Goal: Transaction & Acquisition: Purchase product/service

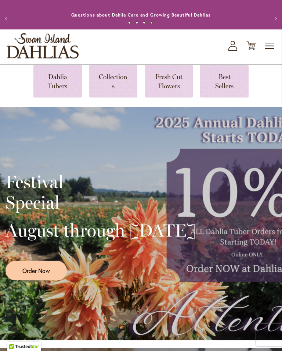
scroll to position [6, 0]
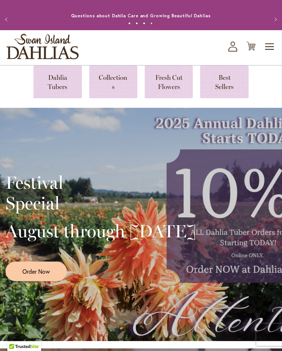
click at [61, 90] on link at bounding box center [57, 81] width 48 height 33
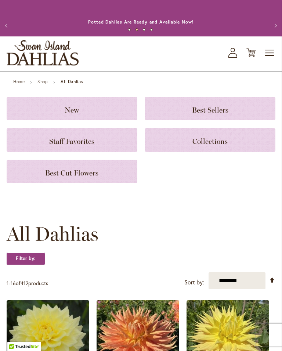
click at [63, 177] on span "Best Cut Flowers" at bounding box center [71, 172] width 53 height 9
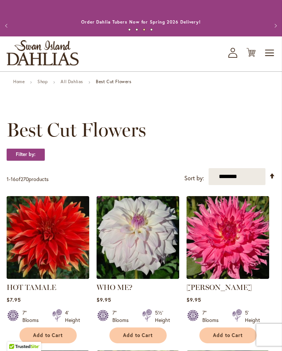
click at [272, 60] on span "Toggle Nav" at bounding box center [270, 53] width 11 height 15
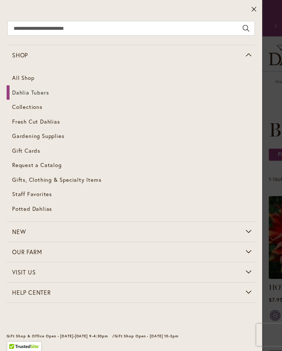
click at [25, 90] on span "Dahlia Tubers" at bounding box center [30, 92] width 37 height 7
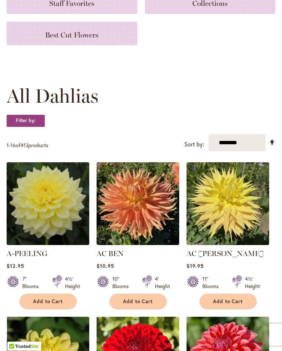
scroll to position [171, 0]
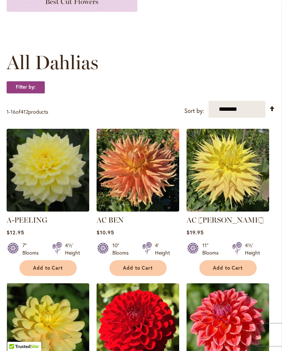
click at [251, 118] on select "**********" at bounding box center [237, 109] width 57 height 17
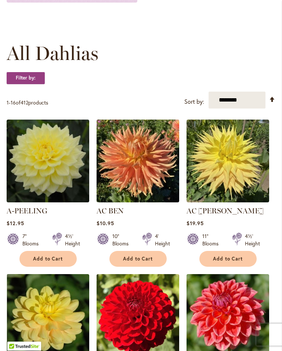
scroll to position [180, 0]
click at [253, 108] on select "**********" at bounding box center [237, 100] width 57 height 17
select select "*****"
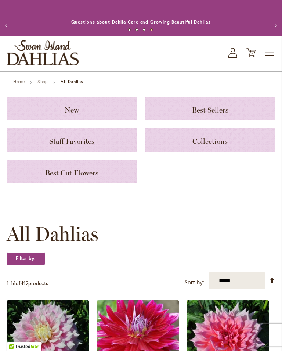
click at [273, 60] on span "Toggle Nav" at bounding box center [270, 53] width 11 height 15
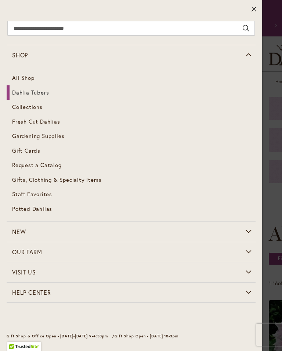
click at [22, 91] on span "Dahlia Tubers" at bounding box center [30, 92] width 37 height 7
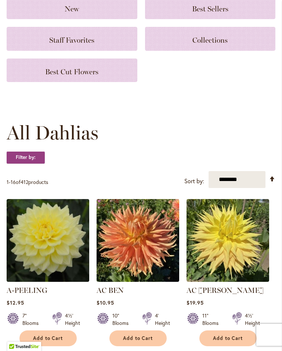
scroll to position [144, 0]
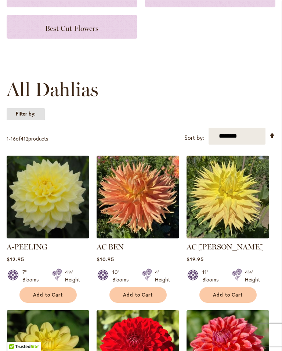
click at [18, 120] on strong "Filter by:" at bounding box center [26, 114] width 38 height 12
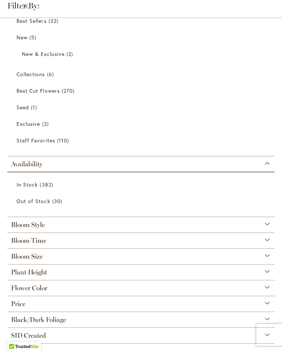
scroll to position [25, 0]
click at [273, 257] on div "Bloom Size" at bounding box center [141, 255] width 268 height 12
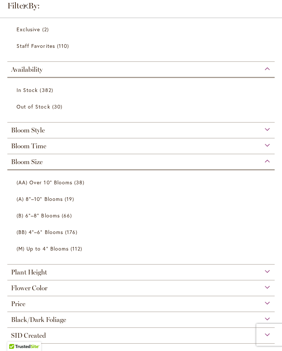
scroll to position [120, 0]
click at [63, 186] on span "(AA) Over 10" Blooms" at bounding box center [45, 182] width 56 height 7
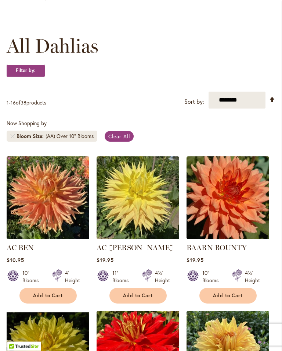
scroll to position [83, 0]
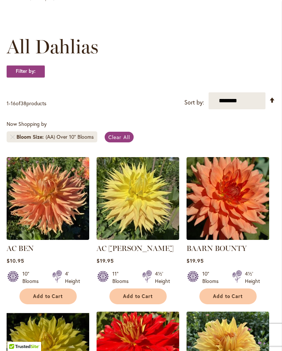
click at [254, 109] on select "**********" at bounding box center [237, 100] width 57 height 17
select select "*****"
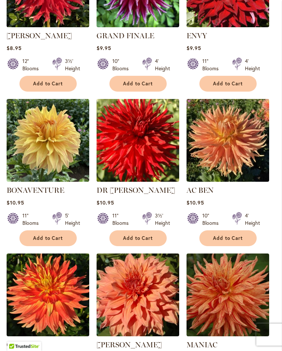
scroll to position [608, 0]
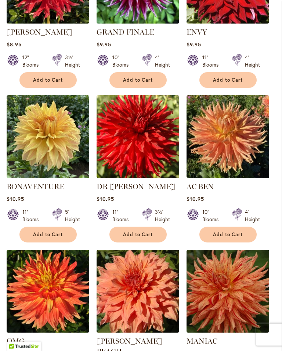
click at [36, 162] on img at bounding box center [48, 137] width 83 height 83
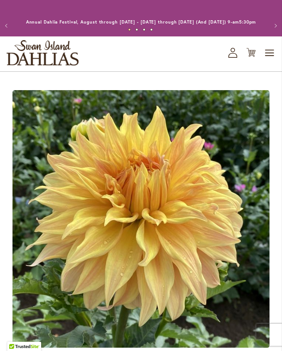
scroll to position [108, 0]
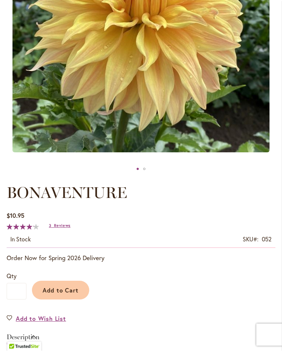
click at [61, 228] on span "Reviews" at bounding box center [62, 225] width 17 height 5
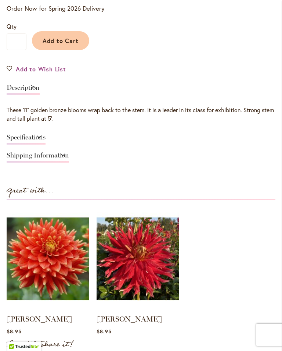
scroll to position [457, 0]
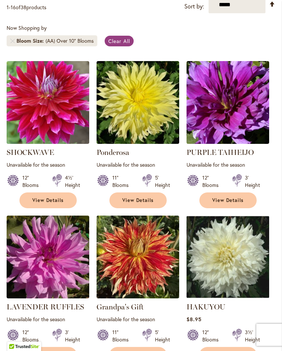
scroll to position [179, 0]
click at [233, 50] on div "Now Shopping by Bloom Size (AA) Over 10" Blooms Clear All" at bounding box center [141, 37] width 269 height 26
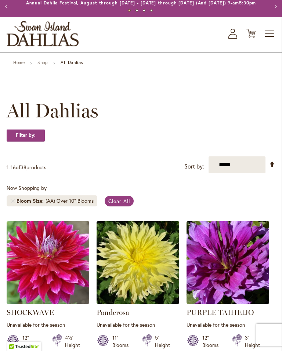
scroll to position [0, 0]
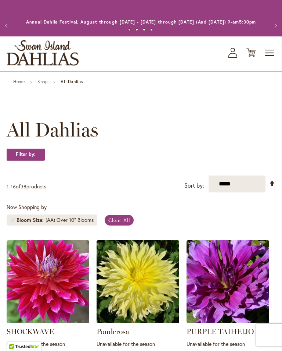
click at [270, 60] on span "Toggle Nav" at bounding box center [270, 53] width 11 height 15
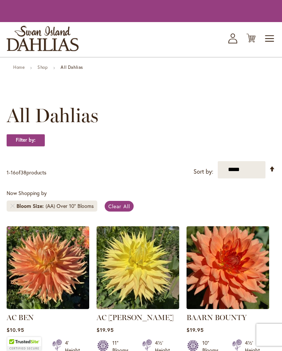
select select "*****"
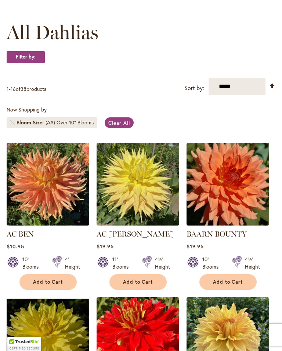
scroll to position [83, 0]
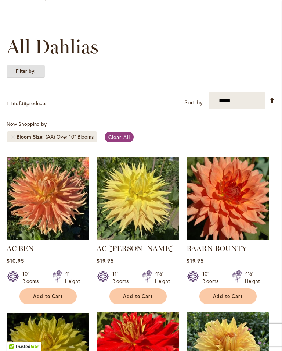
click at [40, 75] on strong "Filter by:" at bounding box center [26, 71] width 38 height 12
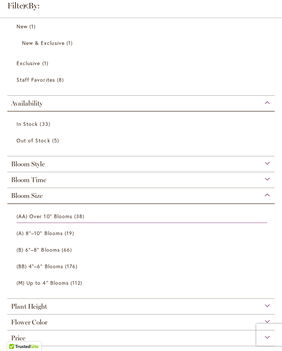
scroll to position [22, 0]
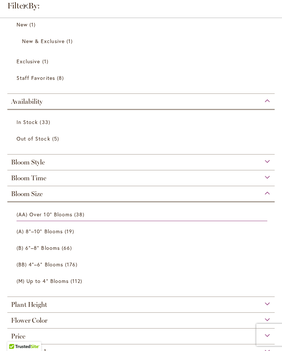
click at [258, 237] on link "(A) 8"–10" Blooms 19 items" at bounding box center [142, 231] width 251 height 13
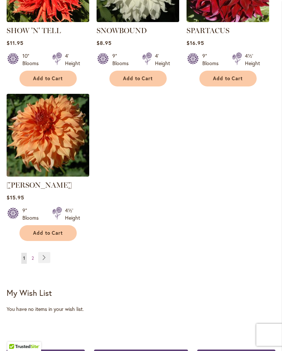
scroll to position [960, 0]
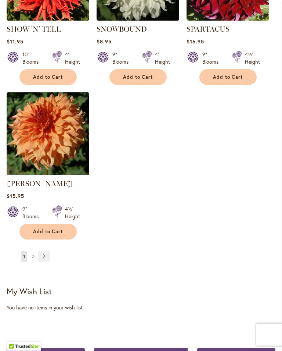
click at [46, 251] on link "Page Next" at bounding box center [44, 256] width 12 height 11
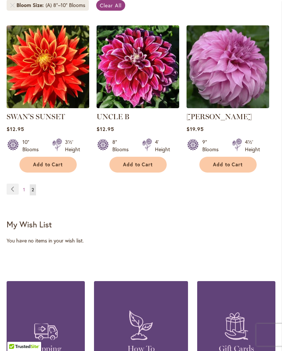
scroll to position [214, 0]
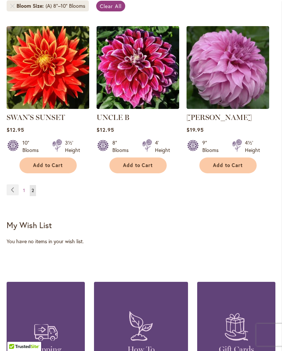
click at [26, 196] on link "Page 1" at bounding box center [24, 190] width 6 height 11
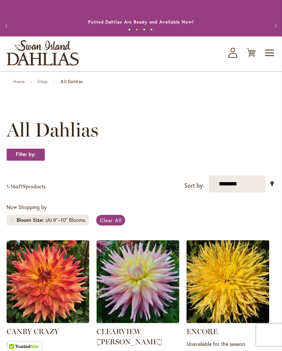
click at [266, 192] on select "**********" at bounding box center [237, 183] width 57 height 17
click at [21, 161] on strong "Filter by:" at bounding box center [26, 154] width 38 height 12
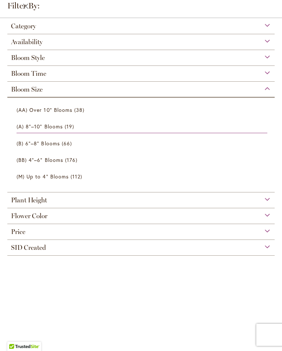
click at [272, 234] on div "Price" at bounding box center [141, 230] width 268 height 12
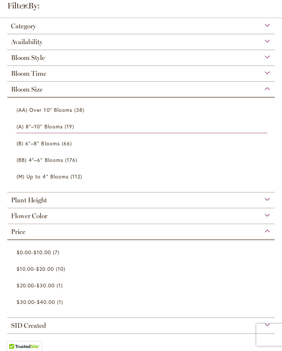
scroll to position [1, 0]
click at [26, 255] on span "$0.00" at bounding box center [24, 251] width 15 height 7
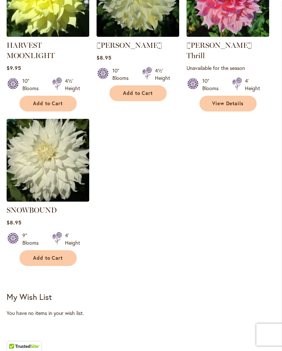
scroll to position [441, 0]
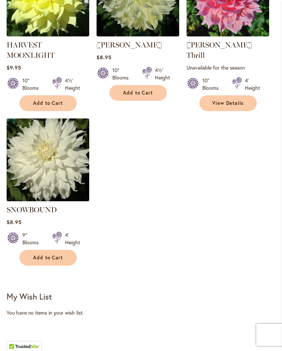
click at [14, 214] on link "SNOWBOUND" at bounding box center [32, 209] width 50 height 9
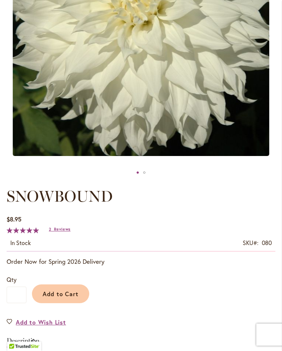
scroll to position [214, 0]
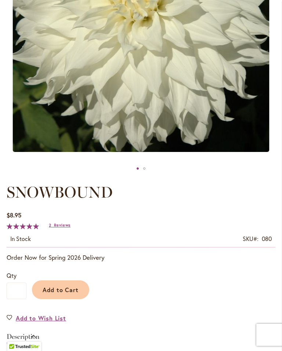
click at [60, 228] on span "Reviews" at bounding box center [62, 224] width 17 height 5
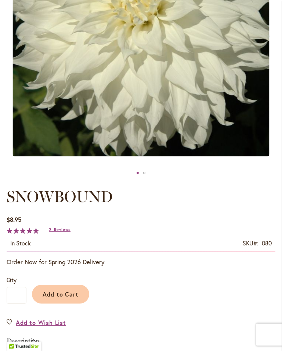
scroll to position [204, 0]
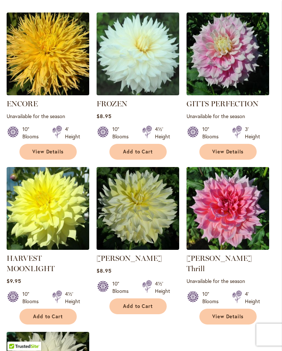
scroll to position [228, 0]
click at [146, 219] on img at bounding box center [138, 208] width 83 height 83
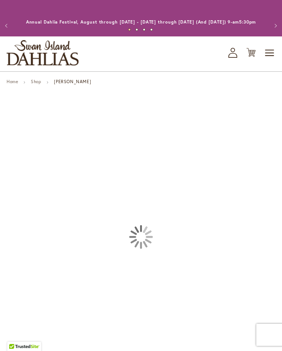
scroll to position [269, 0]
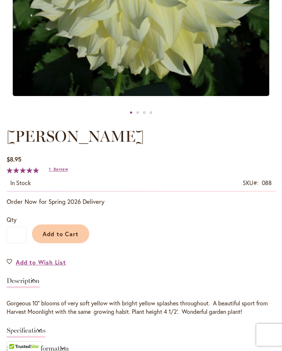
click at [61, 172] on span "Review" at bounding box center [61, 168] width 14 height 5
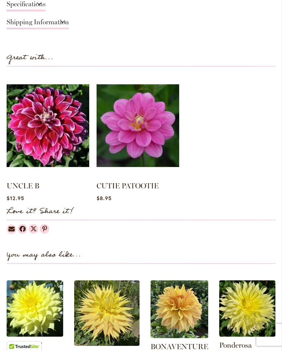
scroll to position [589, 0]
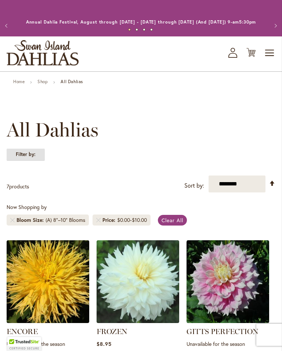
click at [16, 161] on strong "Filter by:" at bounding box center [26, 154] width 38 height 12
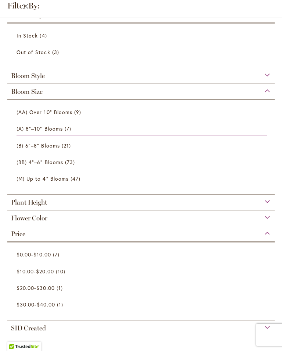
scroll to position [58, 0]
click at [21, 271] on span "$10.00" at bounding box center [25, 271] width 17 height 7
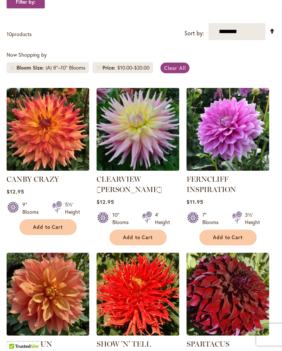
scroll to position [154, 0]
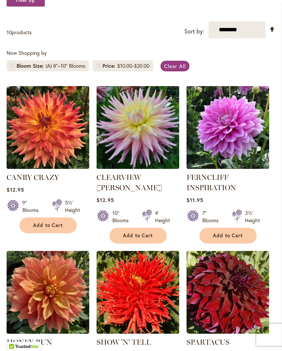
click at [148, 150] on img at bounding box center [138, 127] width 83 height 83
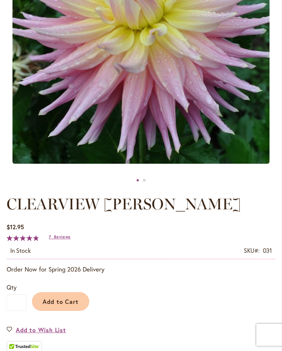
click at [63, 239] on span "Reviews" at bounding box center [62, 236] width 17 height 5
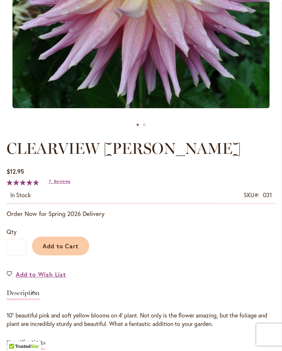
scroll to position [257, 0]
click at [51, 250] on span "Add to Cart" at bounding box center [61, 246] width 36 height 8
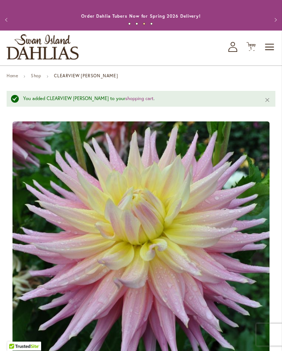
scroll to position [0, 0]
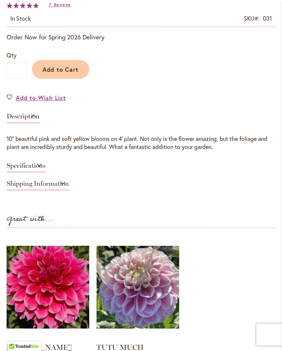
click at [68, 71] on button "Add to Cart" at bounding box center [60, 69] width 57 height 19
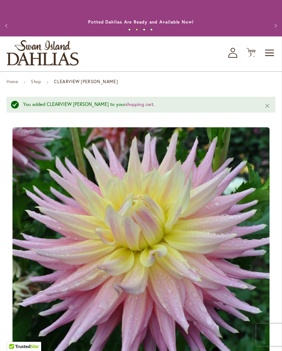
click at [2, 32] on button "Previous" at bounding box center [7, 25] width 15 height 15
click at [10, 33] on button "Previous" at bounding box center [7, 25] width 15 height 15
click at [1, 29] on button "Previous" at bounding box center [7, 25] width 15 height 15
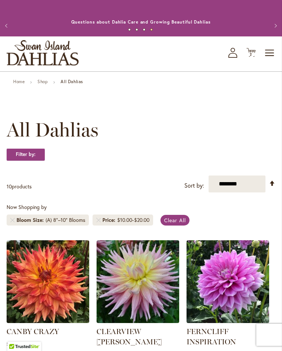
click at [270, 59] on span "Toggle Nav" at bounding box center [270, 53] width 11 height 15
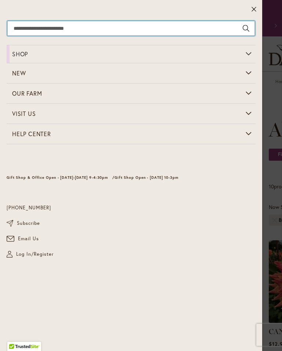
click at [33, 31] on input "Search" at bounding box center [131, 28] width 248 height 15
type input "****"
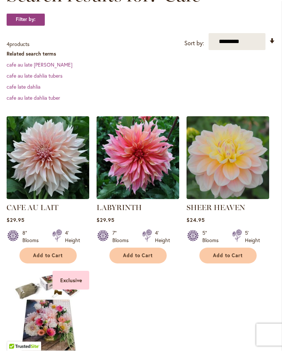
scroll to position [137, 0]
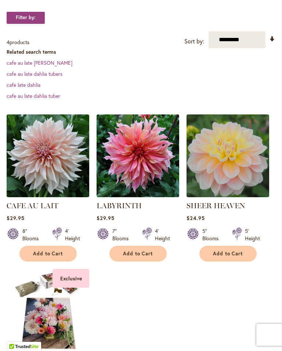
click at [42, 157] on img at bounding box center [48, 155] width 83 height 83
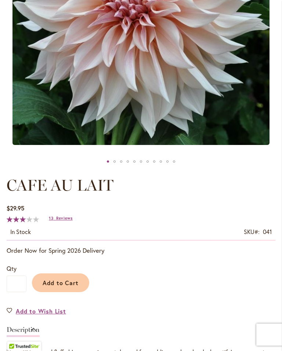
click at [58, 221] on span "Reviews" at bounding box center [64, 218] width 17 height 5
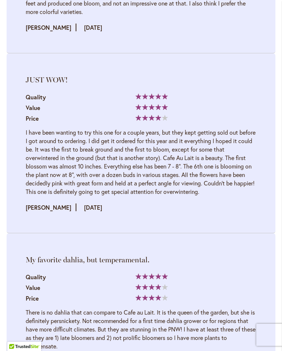
scroll to position [1125, 0]
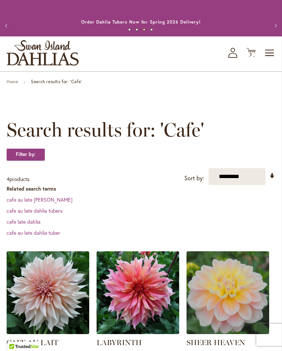
click at [10, 84] on link "Home" at bounding box center [12, 82] width 11 height 6
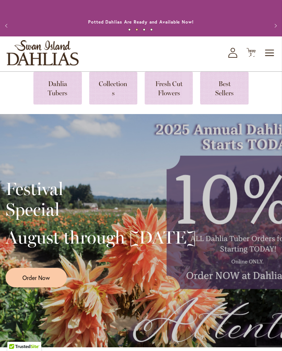
click at [55, 97] on link at bounding box center [57, 88] width 48 height 33
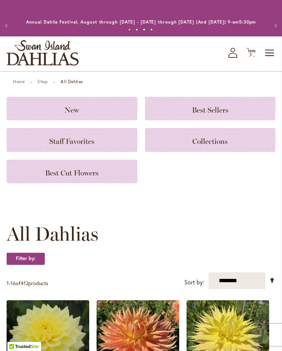
click at [222, 114] on span "Best Sellers" at bounding box center [210, 109] width 36 height 9
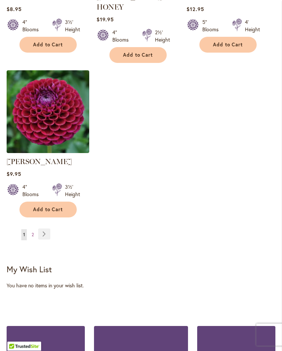
scroll to position [918, 0]
click at [26, 115] on img at bounding box center [48, 111] width 83 height 83
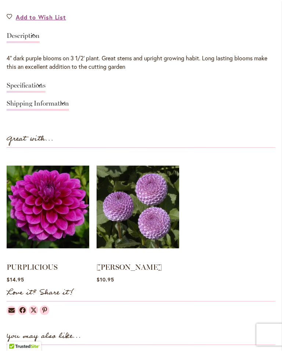
scroll to position [514, 0]
click at [152, 216] on img at bounding box center [138, 206] width 83 height 103
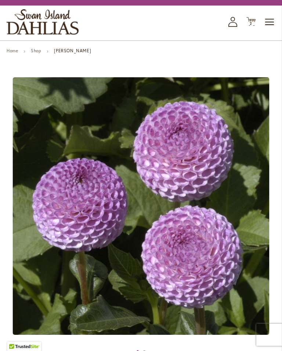
scroll to position [31, 0]
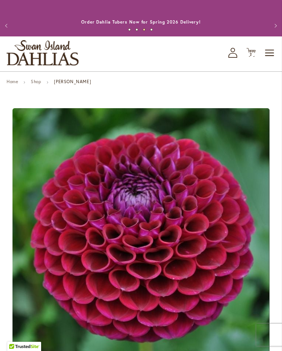
click at [3, 31] on button "Previous" at bounding box center [7, 25] width 15 height 15
click at [6, 30] on button "Previous" at bounding box center [7, 25] width 15 height 15
click at [6, 26] on button "Previous" at bounding box center [7, 25] width 15 height 15
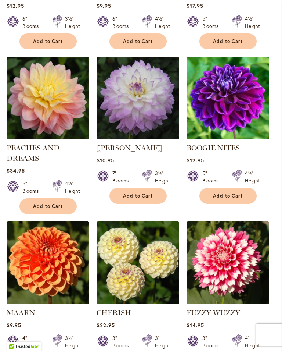
scroll to position [448, 0]
click at [23, 261] on img at bounding box center [48, 263] width 83 height 83
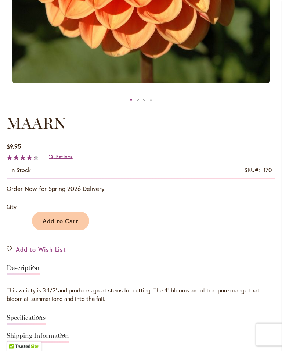
scroll to position [282, 0]
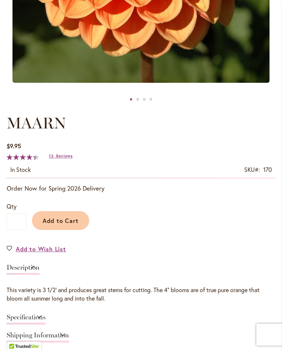
click at [58, 159] on span "Reviews" at bounding box center [64, 156] width 17 height 5
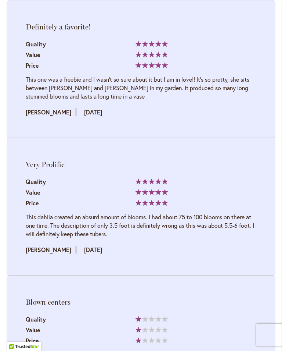
scroll to position [1292, 0]
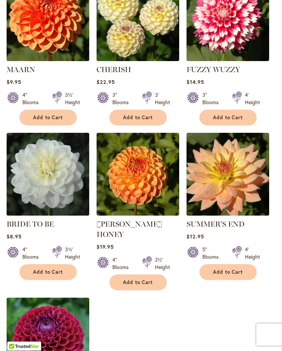
scroll to position [680, 0]
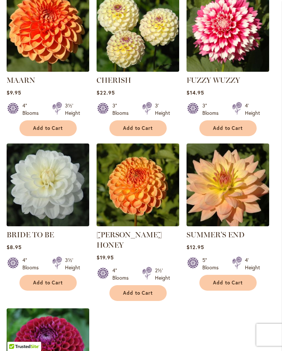
click at [241, 42] on img at bounding box center [228, 30] width 83 height 83
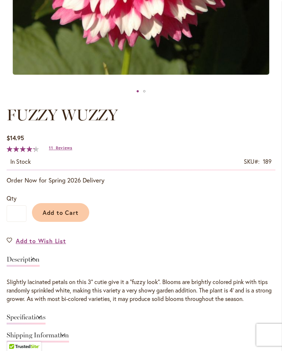
click at [60, 150] on span "Reviews" at bounding box center [64, 147] width 17 height 5
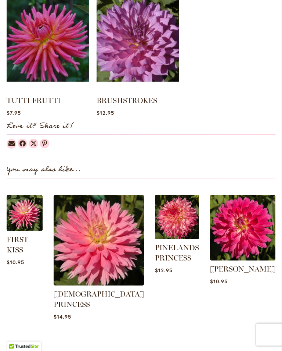
scroll to position [689, 0]
click at [176, 233] on img at bounding box center [177, 217] width 44 height 44
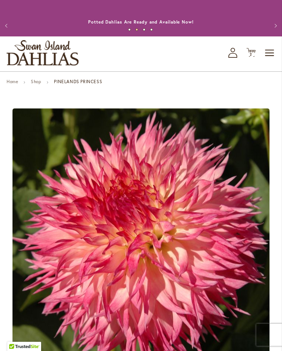
click at [275, 55] on span "Toggle Nav" at bounding box center [270, 53] width 11 height 15
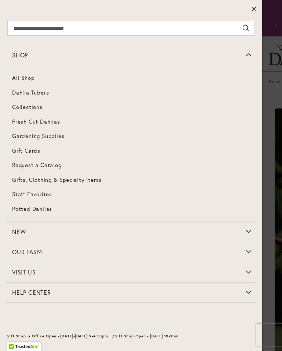
click at [24, 91] on span "Dahlia Tubers" at bounding box center [30, 92] width 37 height 7
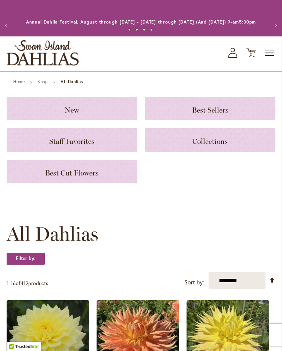
click at [42, 175] on h3 "Best Cut Flowers" at bounding box center [71, 171] width 113 height 8
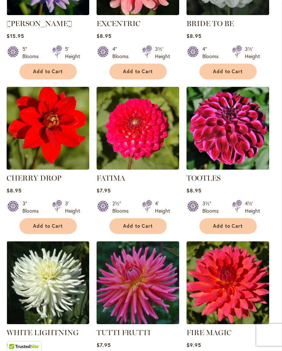
scroll to position [570, 0]
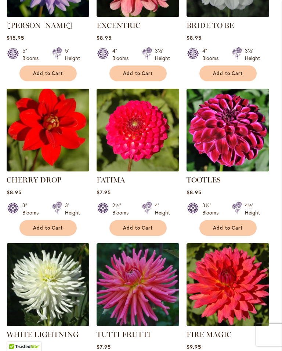
click at [148, 134] on img at bounding box center [138, 130] width 83 height 83
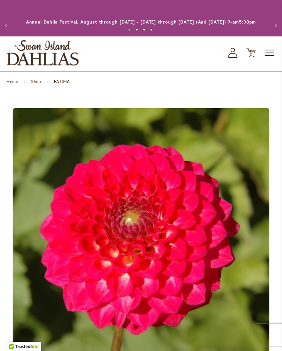
click at [273, 56] on span "Toggle Nav" at bounding box center [270, 53] width 11 height 15
